Goal: Transaction & Acquisition: Purchase product/service

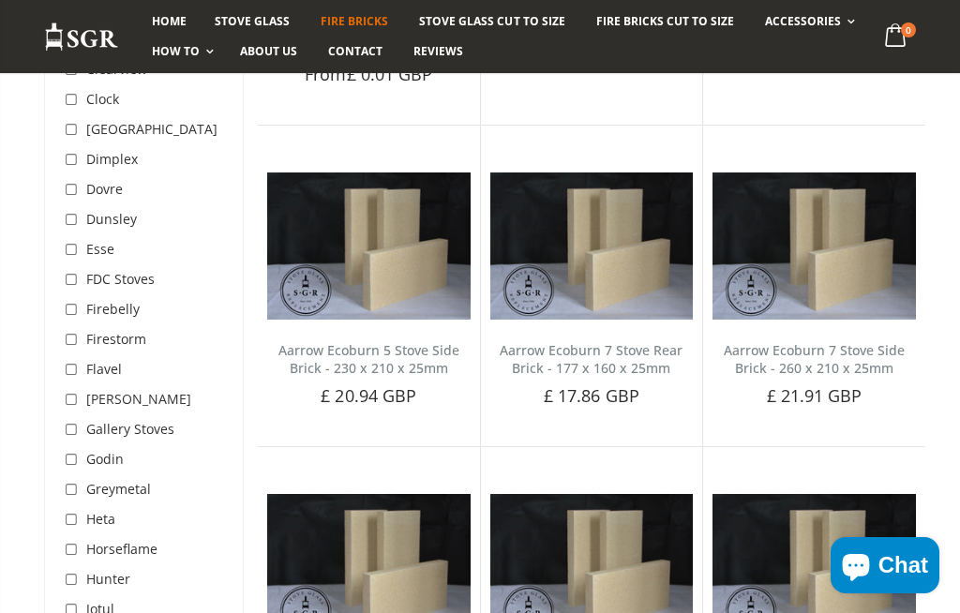
scroll to position [595, 0]
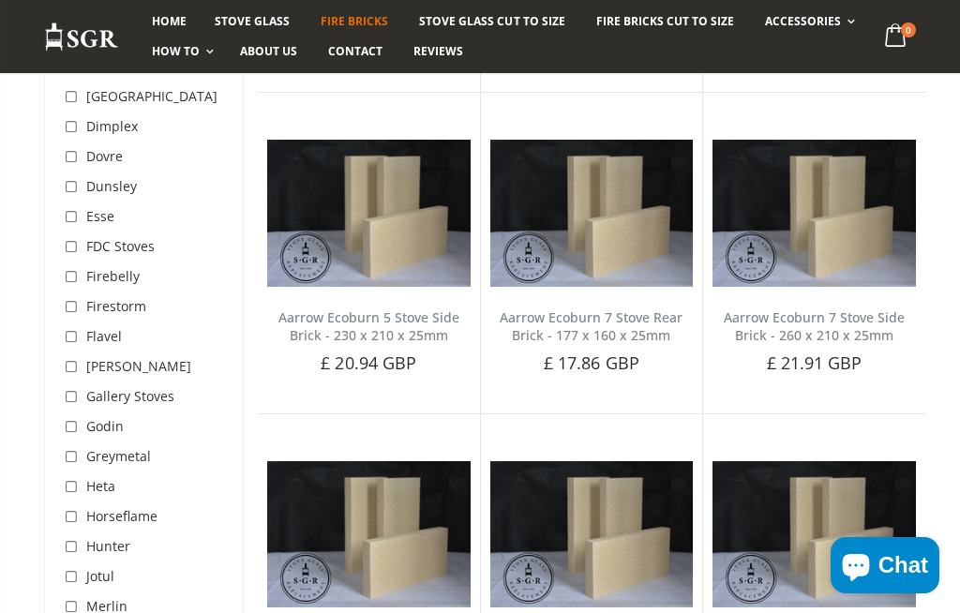
click at [80, 486] on input "checkbox" at bounding box center [73, 487] width 19 height 19
checkbox input "true"
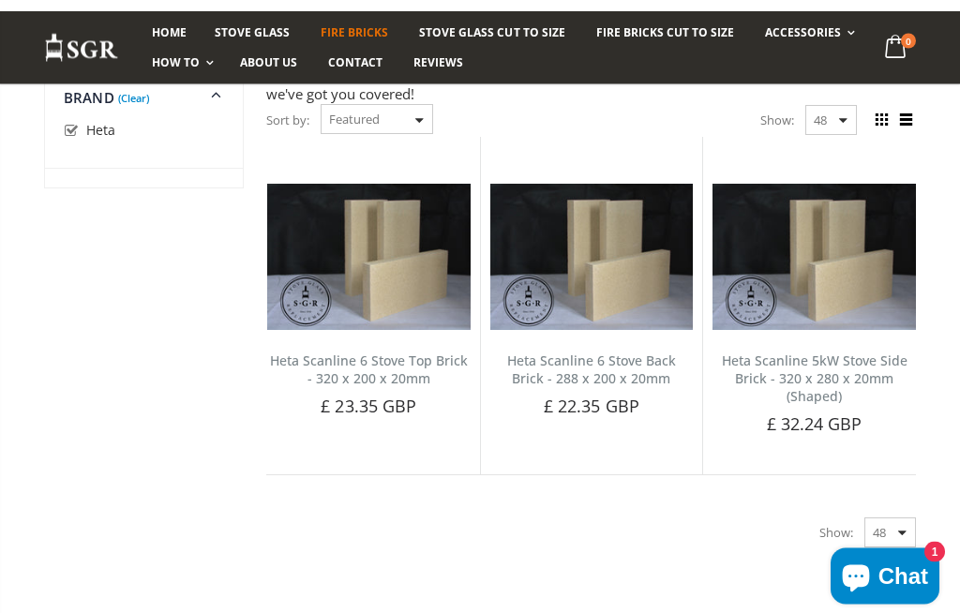
scroll to position [41, 0]
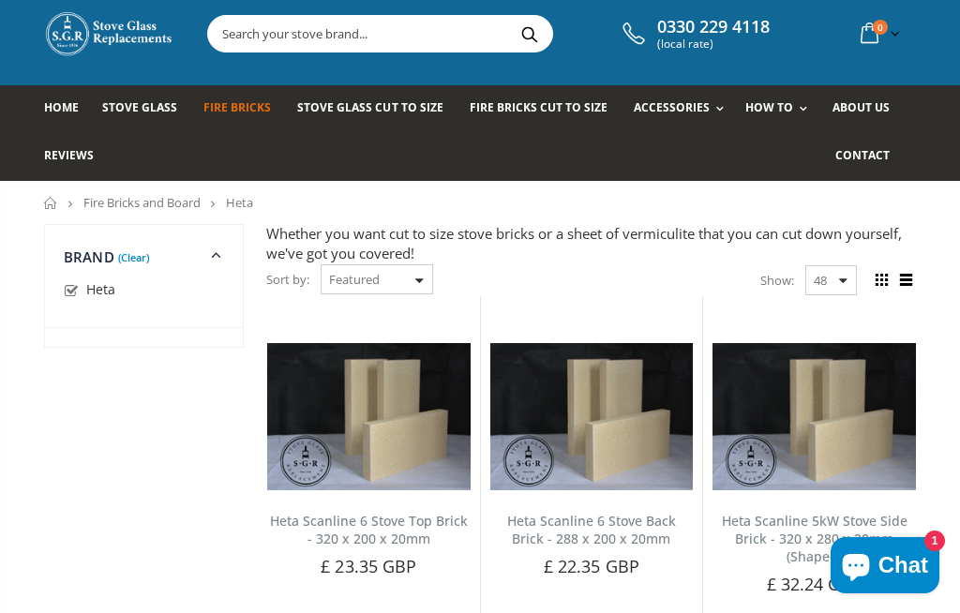
click at [530, 100] on span "Fire Bricks Cut To Size" at bounding box center [539, 107] width 138 height 16
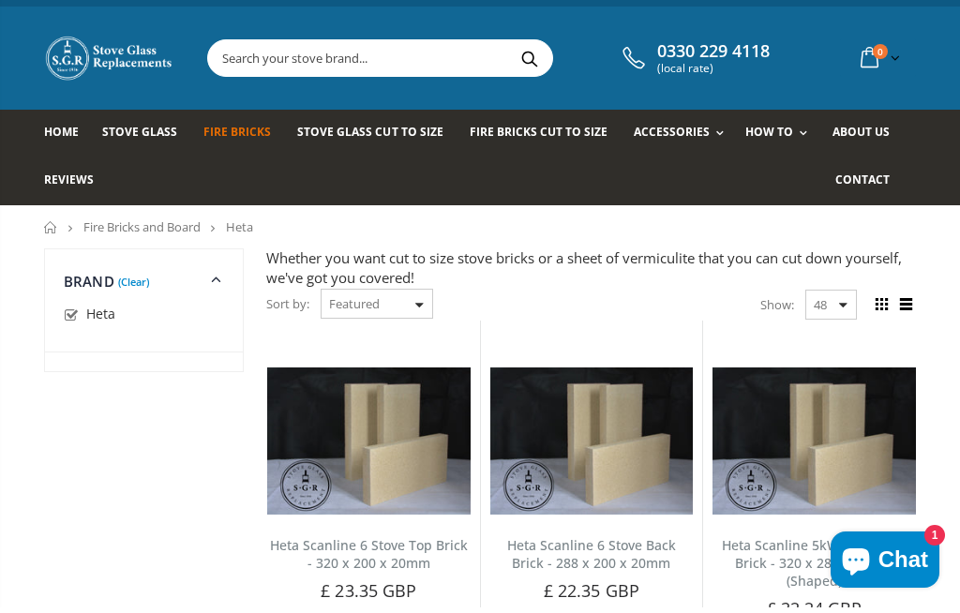
scroll to position [0, 0]
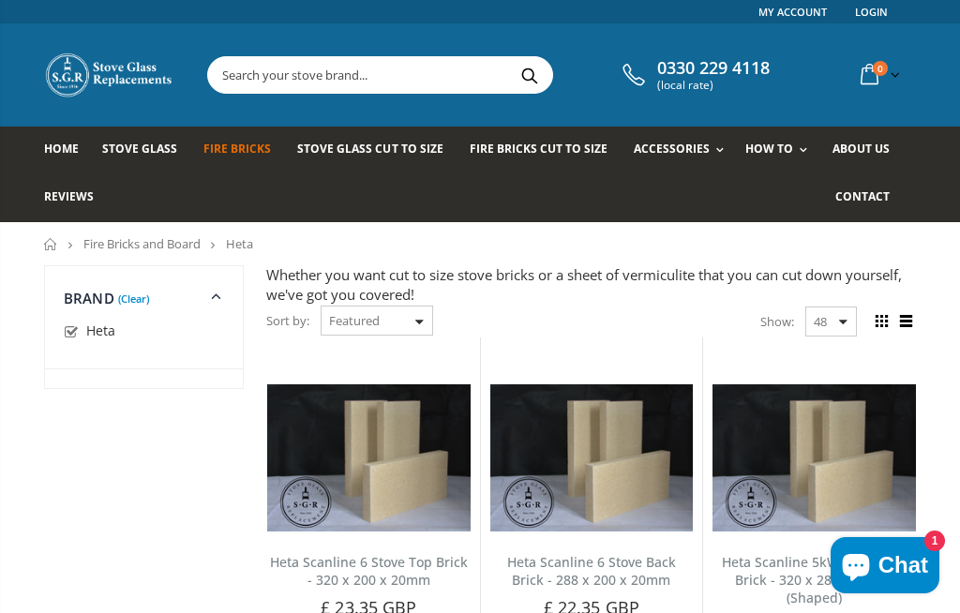
click at [210, 297] on icon at bounding box center [216, 295] width 23 height 22
click at [125, 301] on link "(Clear)" at bounding box center [133, 298] width 31 height 5
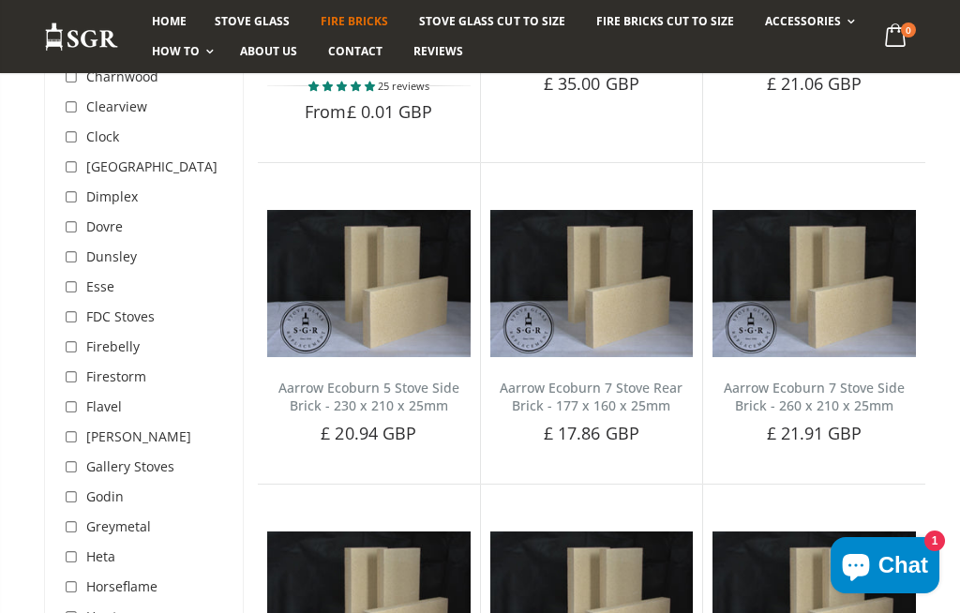
scroll to position [554, 0]
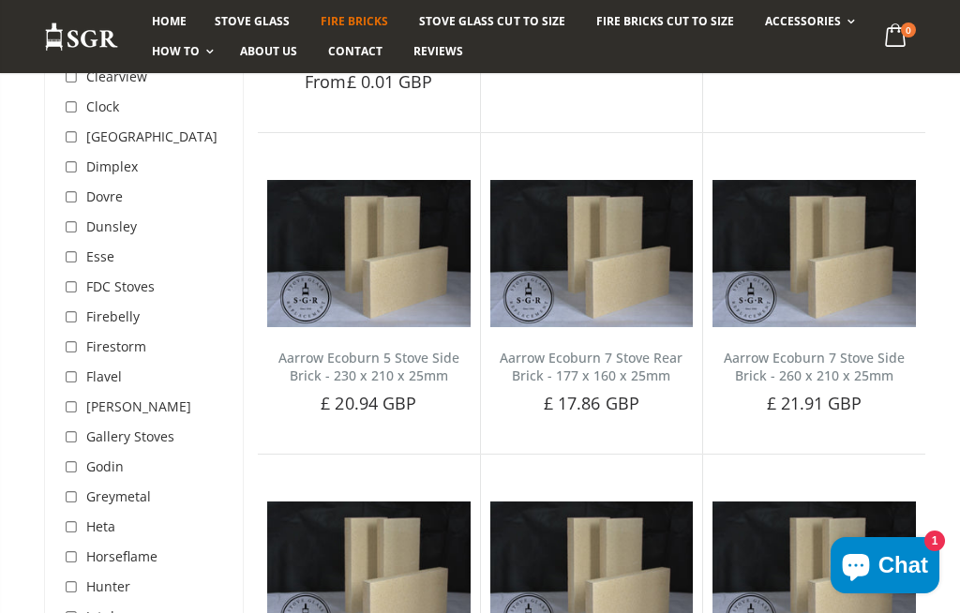
click at [80, 530] on input "checkbox" at bounding box center [73, 528] width 19 height 19
checkbox input "true"
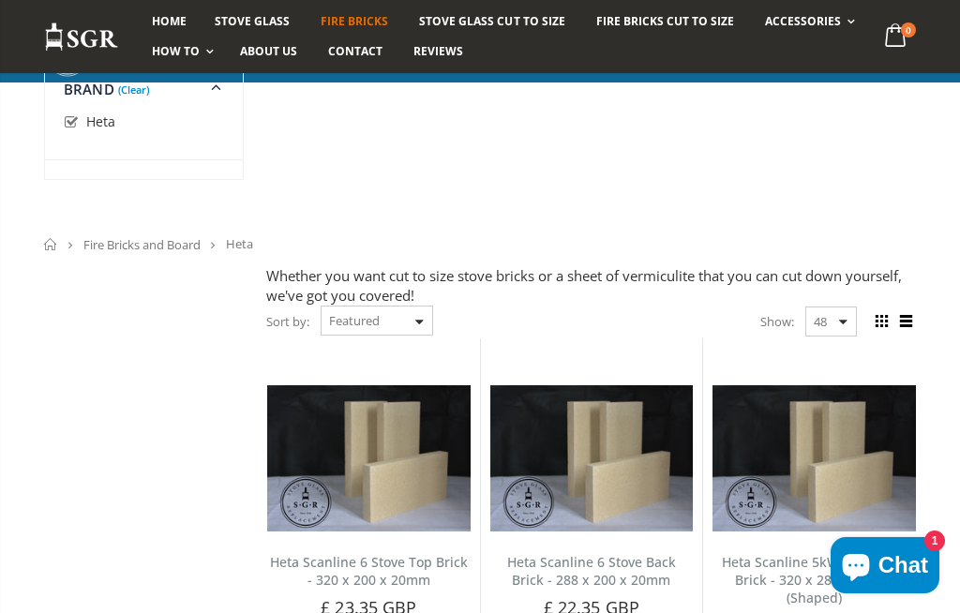
scroll to position [620, 0]
